Goal: Contribute content: Add original content to the website for others to see

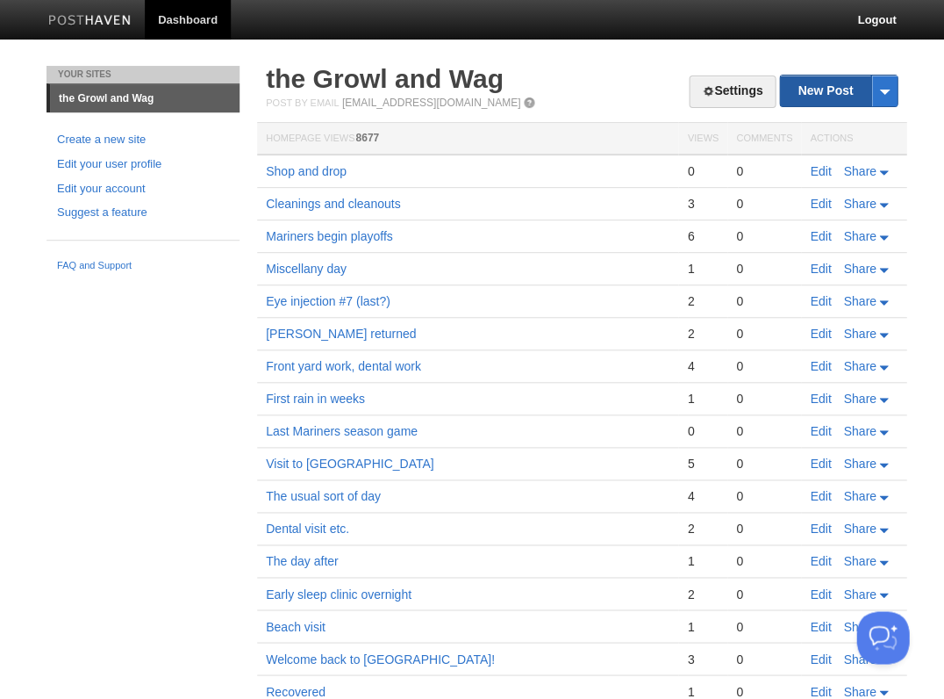
click at [803, 90] on link "New Post" at bounding box center [838, 90] width 117 height 31
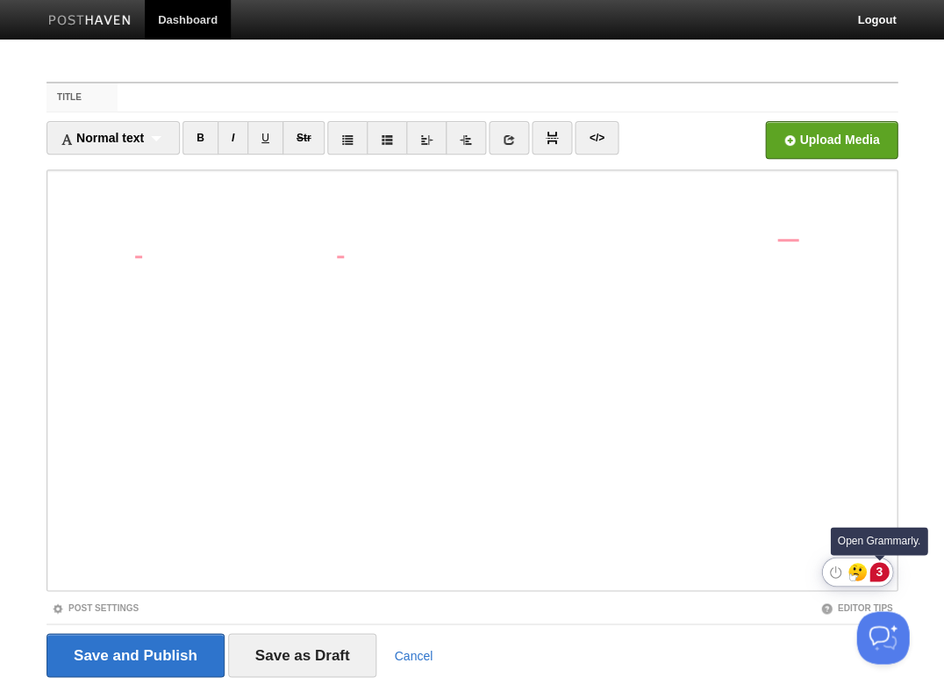
click at [881, 568] on div "3" at bounding box center [879, 571] width 19 height 19
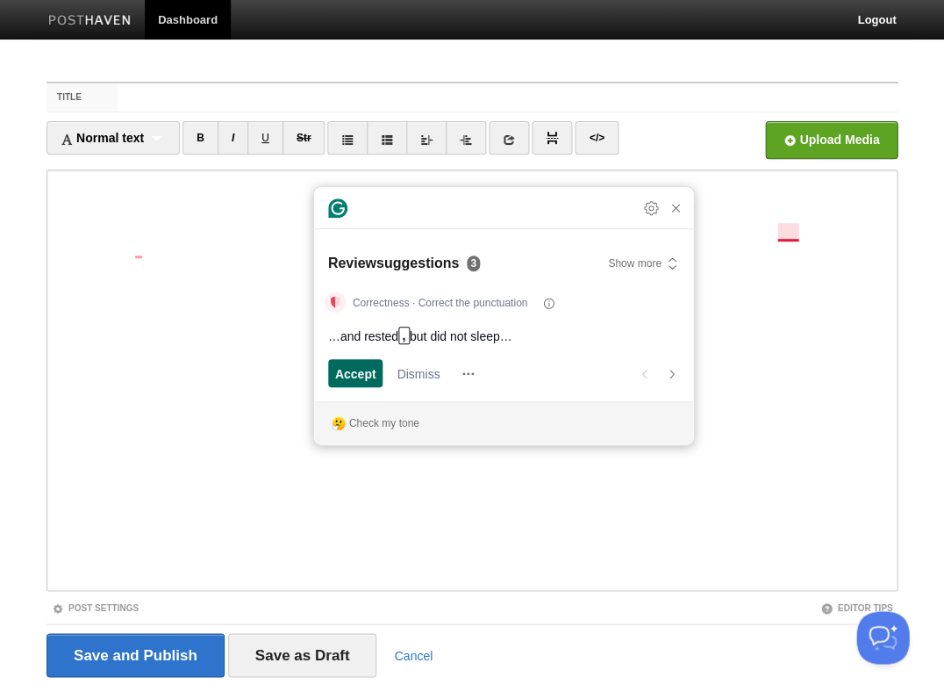
click at [362, 375] on span "Accept" at bounding box center [355, 373] width 41 height 18
click at [360, 374] on span "Accept" at bounding box center [355, 373] width 41 height 18
click at [360, 375] on span "Accept" at bounding box center [355, 373] width 41 height 18
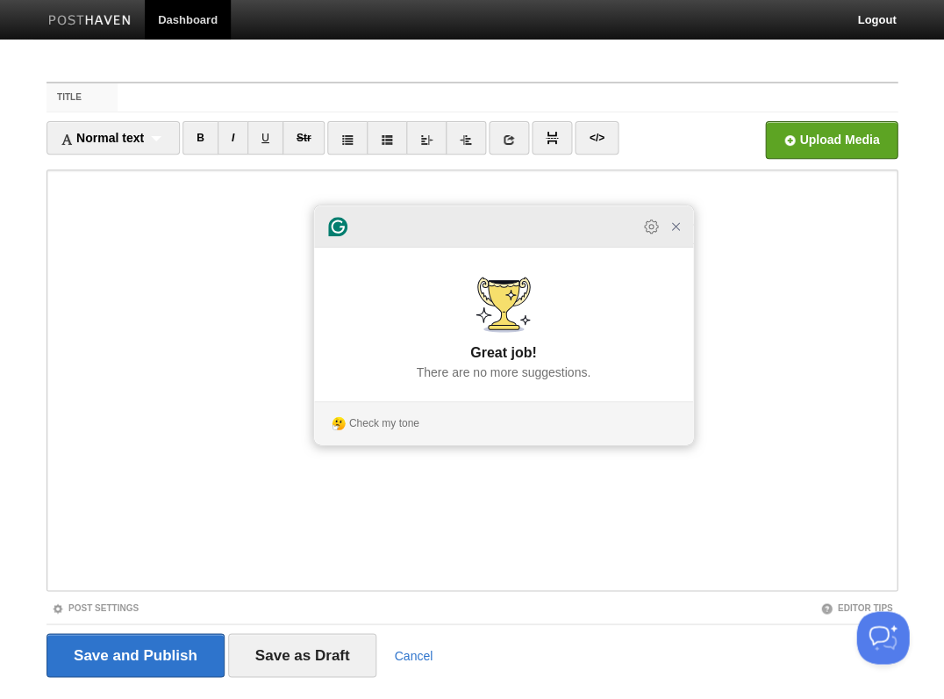
click at [679, 247] on div at bounding box center [503, 226] width 379 height 42
click at [673, 233] on icon "Close Grammarly Assistant" at bounding box center [676, 226] width 14 height 14
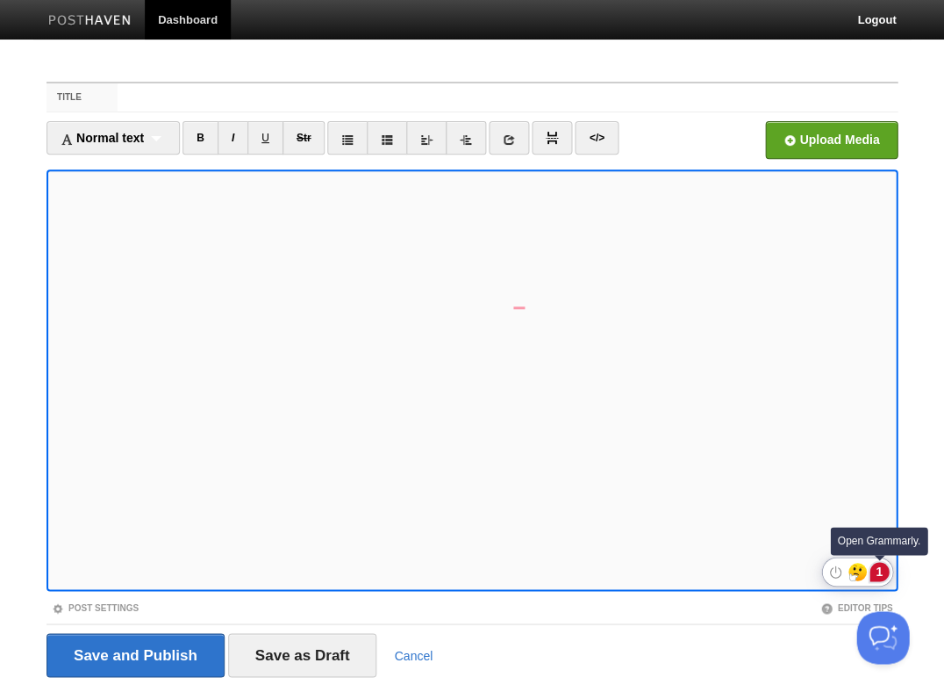
click at [874, 567] on div "1" at bounding box center [879, 571] width 19 height 19
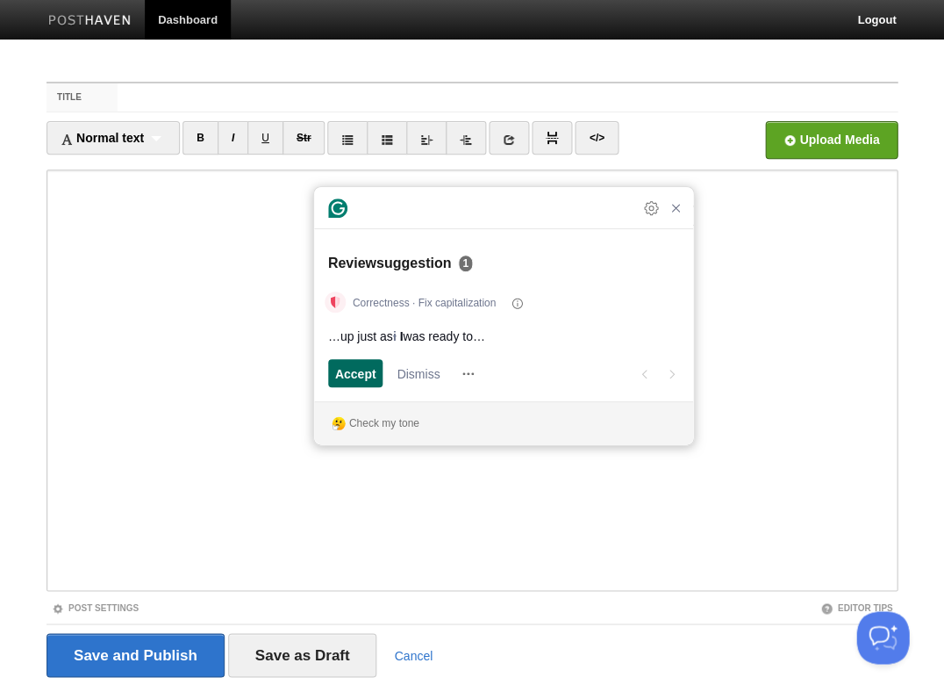
click at [351, 369] on span "Accept" at bounding box center [355, 373] width 41 height 18
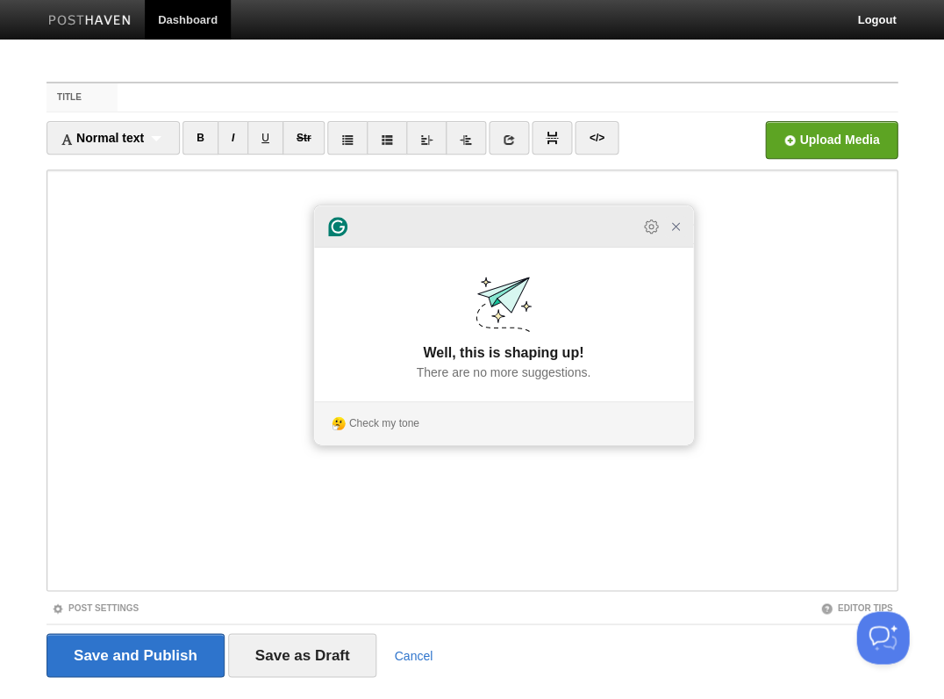
click at [672, 237] on icon "Close Grammarly Assistant" at bounding box center [675, 226] width 21 height 21
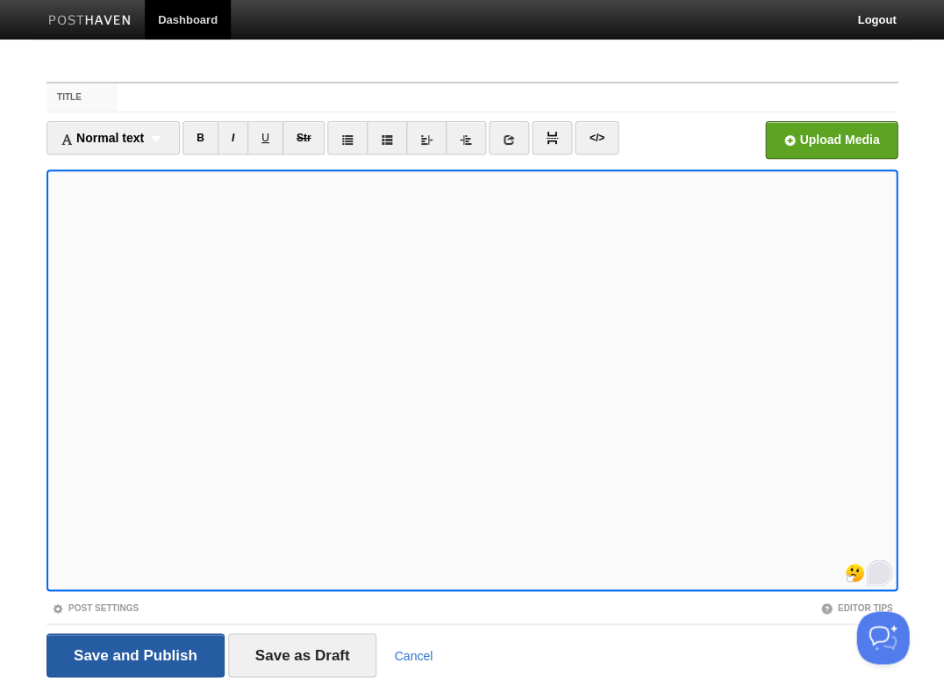
click at [133, 653] on input "Save and Publish" at bounding box center [136, 655] width 178 height 44
